Goal: Transaction & Acquisition: Purchase product/service

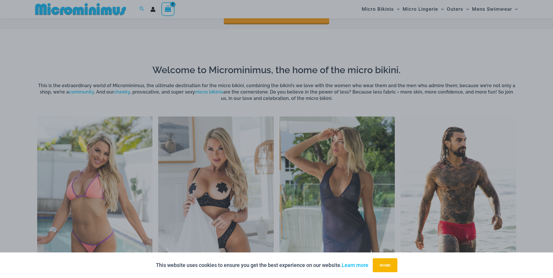
scroll to position [286, 0]
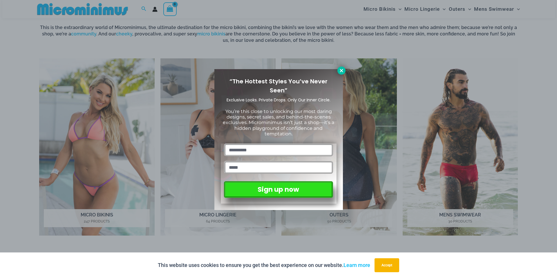
click at [340, 71] on icon at bounding box center [341, 70] width 5 height 5
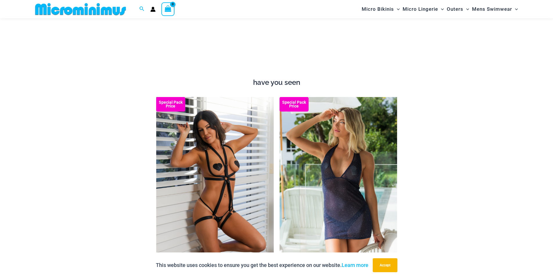
scroll to position [547, 0]
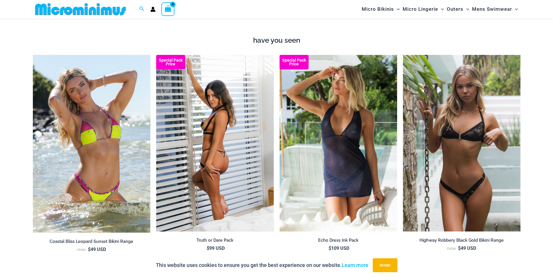
click at [237, 175] on img at bounding box center [215, 143] width 118 height 176
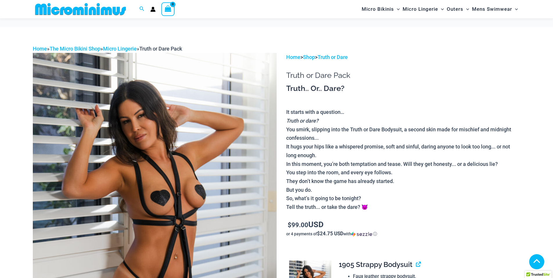
scroll to position [377, 0]
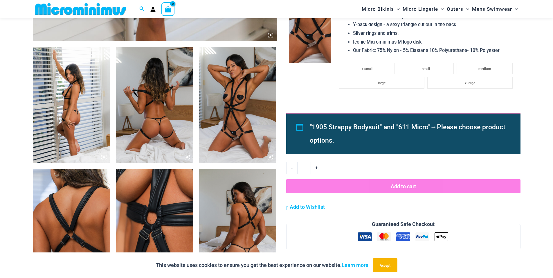
click at [151, 208] on img at bounding box center [154, 227] width 77 height 116
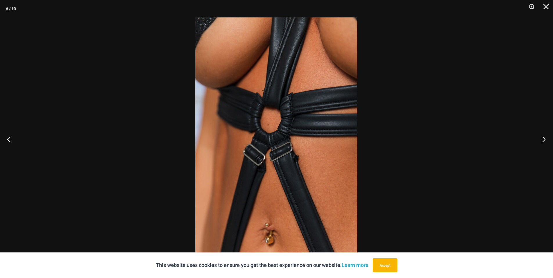
click at [542, 139] on button "Next" at bounding box center [542, 138] width 22 height 29
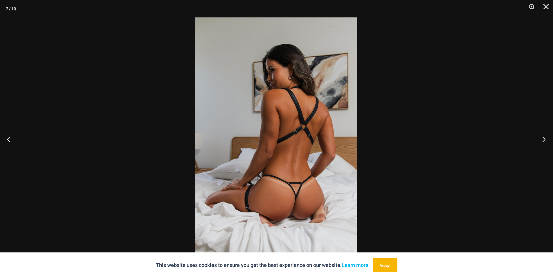
click at [542, 139] on button "Next" at bounding box center [542, 138] width 22 height 29
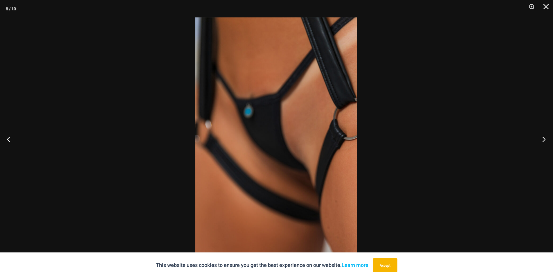
click at [542, 139] on button "Next" at bounding box center [542, 138] width 22 height 29
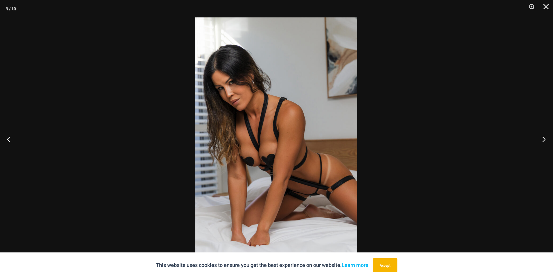
click at [542, 139] on button "Next" at bounding box center [542, 138] width 22 height 29
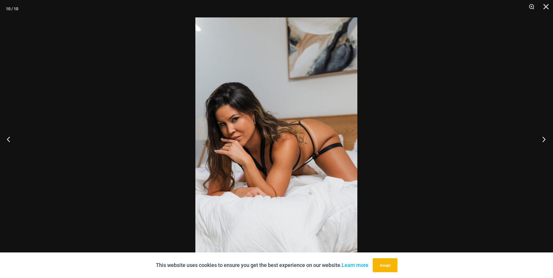
click at [542, 139] on button "Next" at bounding box center [542, 138] width 22 height 29
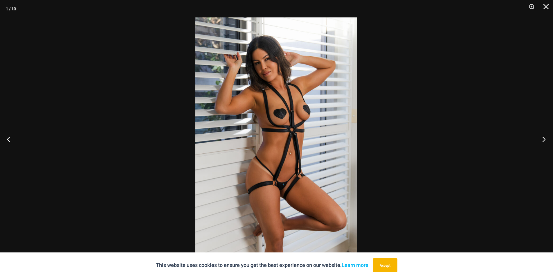
click at [542, 139] on button "Next" at bounding box center [542, 138] width 22 height 29
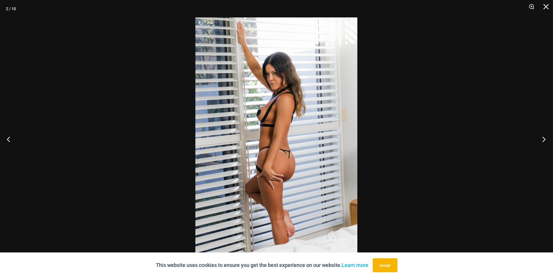
click at [542, 139] on button "Next" at bounding box center [542, 138] width 22 height 29
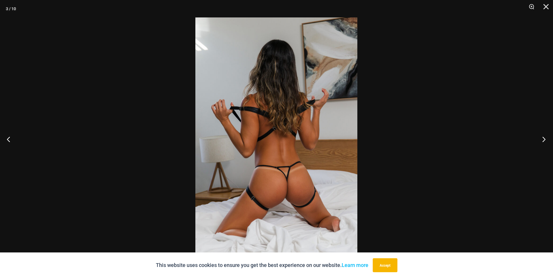
click at [542, 139] on button "Next" at bounding box center [542, 138] width 22 height 29
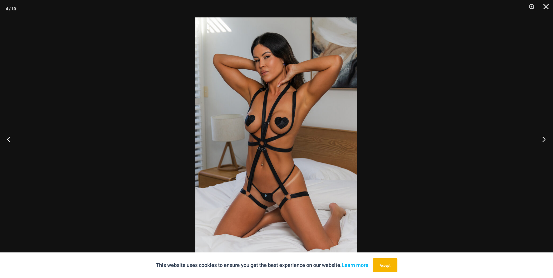
click at [542, 139] on button "Next" at bounding box center [542, 138] width 22 height 29
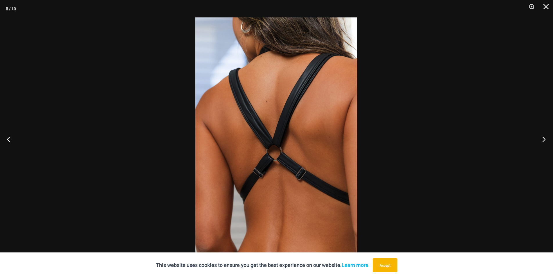
click at [542, 139] on button "Next" at bounding box center [542, 138] width 22 height 29
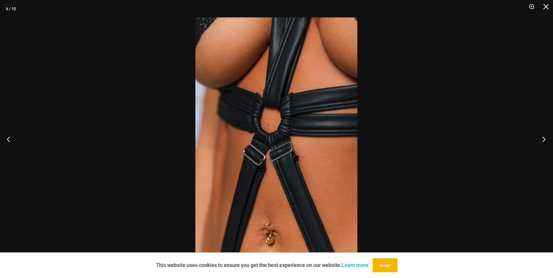
click at [542, 139] on button "Next" at bounding box center [542, 138] width 22 height 29
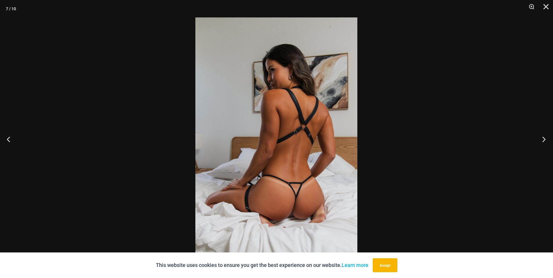
click at [542, 139] on button "Next" at bounding box center [542, 138] width 22 height 29
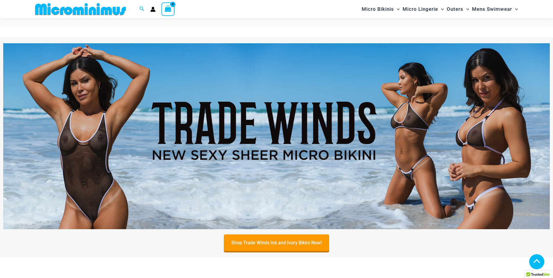
scroll to position [888, 0]
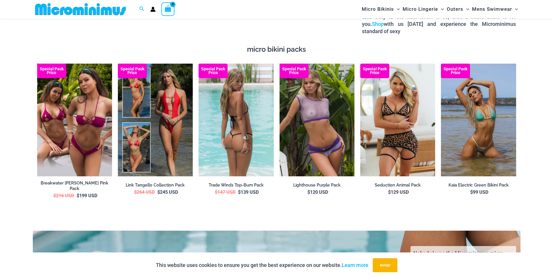
click at [239, 150] on img at bounding box center [235, 120] width 75 height 113
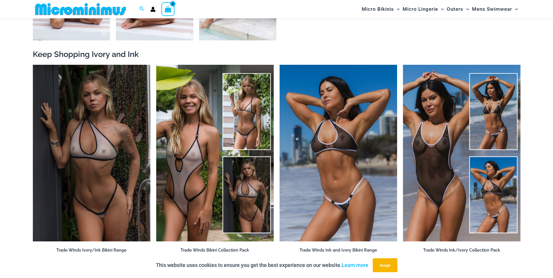
scroll to position [895, 0]
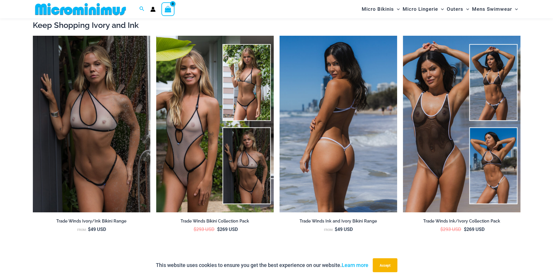
click at [353, 164] on img at bounding box center [338, 124] width 118 height 176
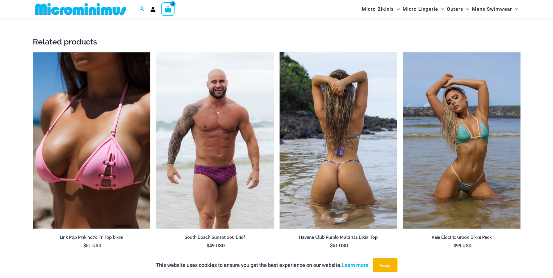
scroll to position [1276, 0]
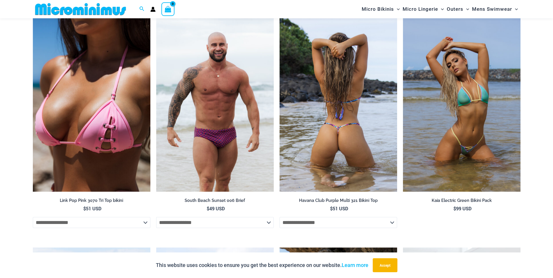
click at [356, 137] on img at bounding box center [338, 103] width 118 height 176
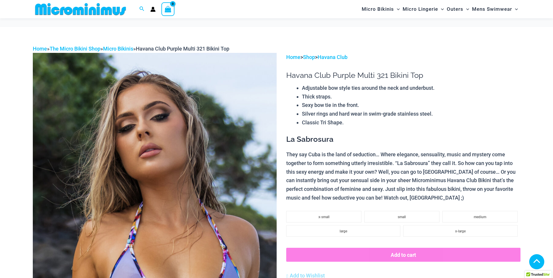
scroll to position [376, 0]
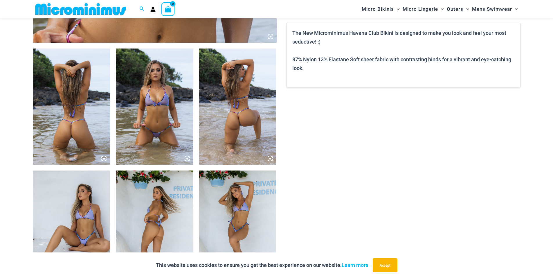
click at [235, 117] on img at bounding box center [237, 106] width 77 height 116
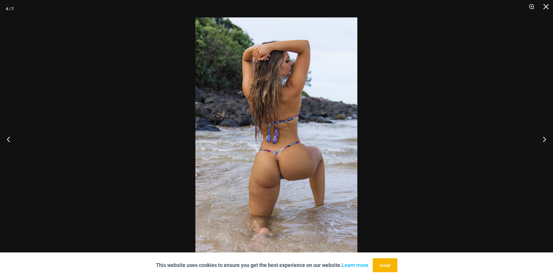
click at [284, 179] on img at bounding box center [276, 138] width 162 height 243
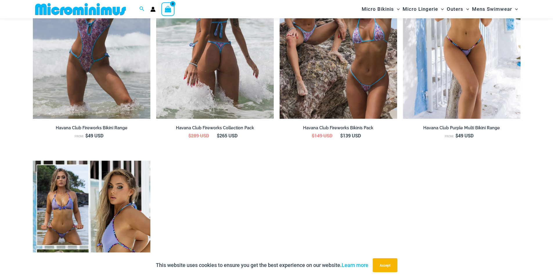
scroll to position [1016, 0]
